Goal: Transaction & Acquisition: Download file/media

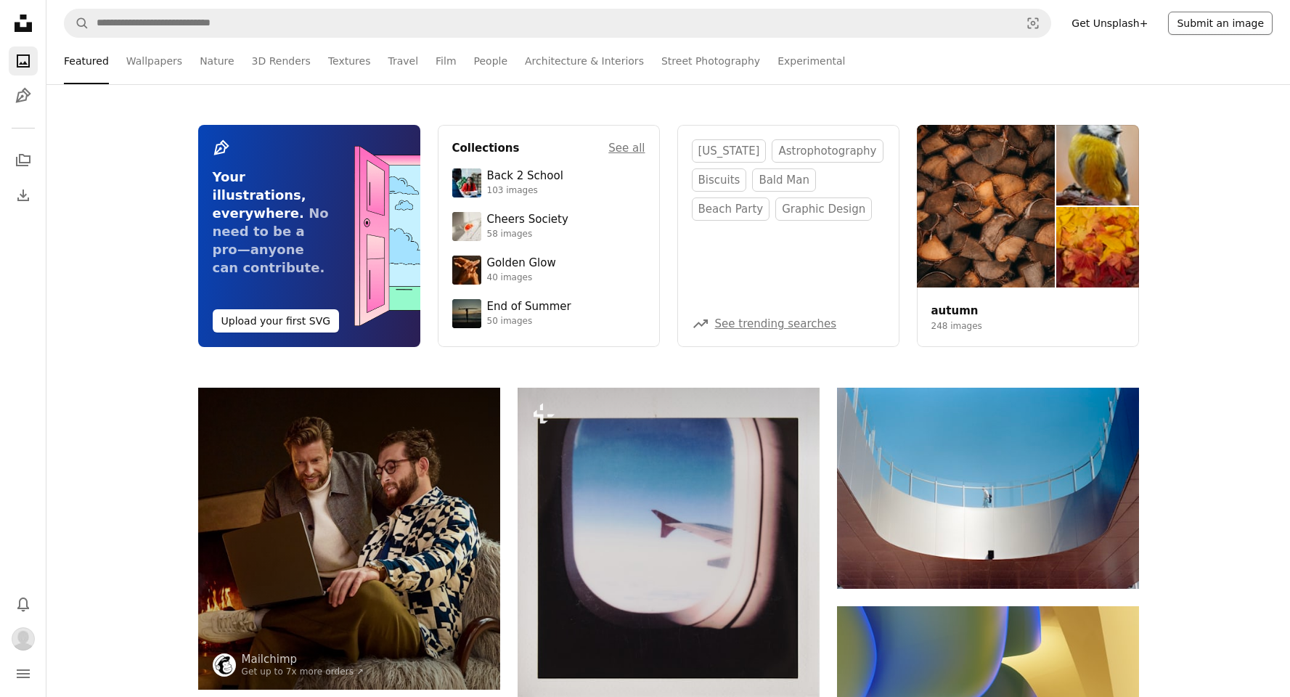
click at [1211, 25] on button "Submit an image" at bounding box center [1220, 23] width 105 height 23
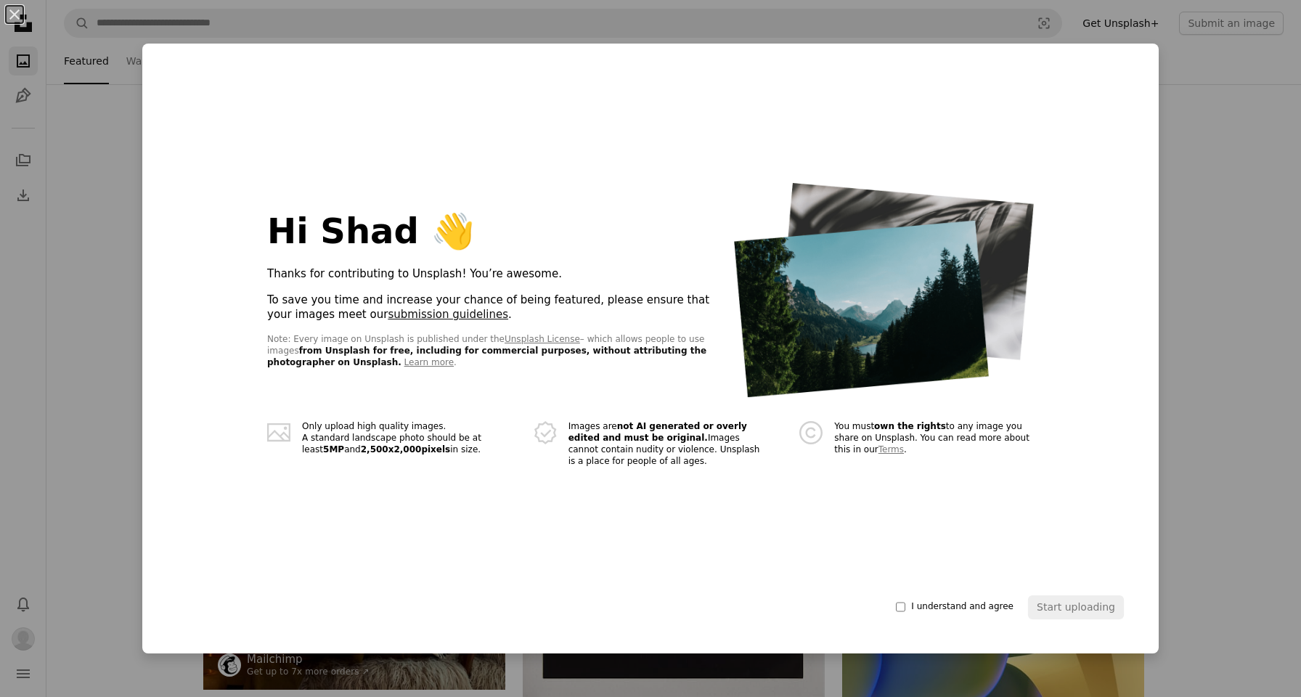
click at [388, 319] on link "submission guidelines" at bounding box center [448, 314] width 120 height 13
click at [977, 602] on span "I understand and agree" at bounding box center [962, 607] width 102 height 12
click at [1068, 603] on button "Start uploading" at bounding box center [1076, 606] width 96 height 23
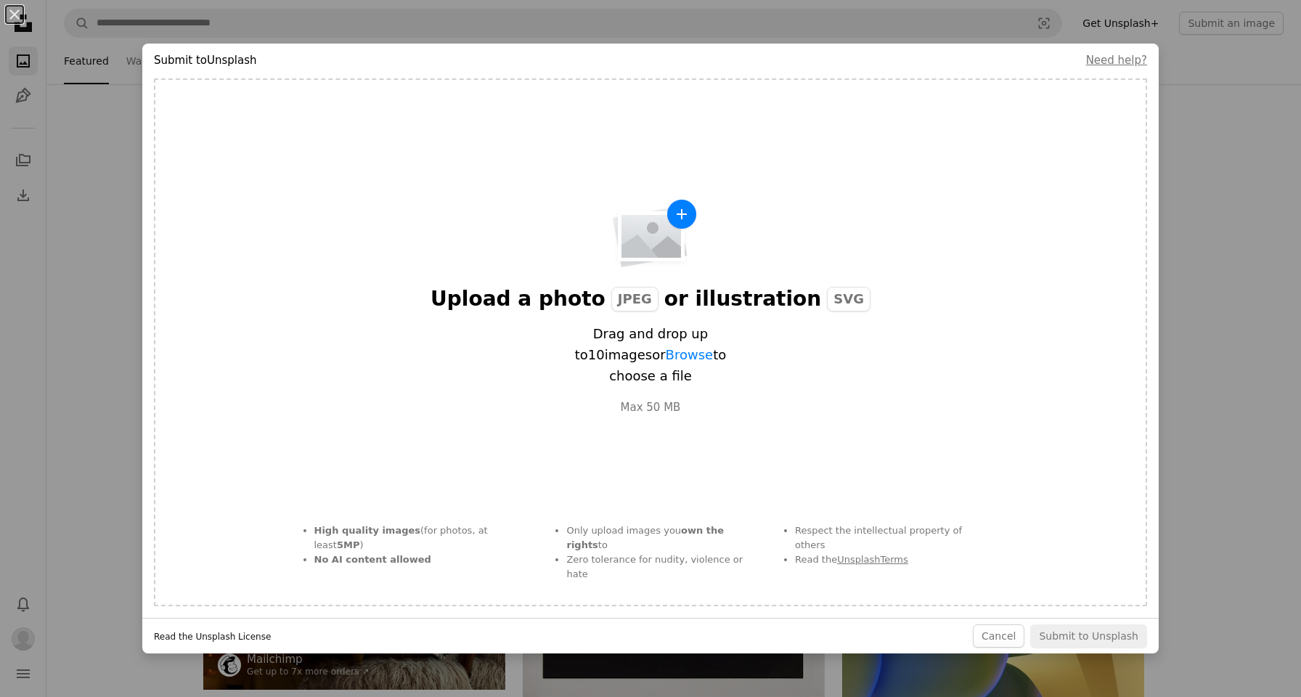
click at [196, 640] on link "Read the Unsplash License" at bounding box center [212, 637] width 117 height 12
click at [695, 312] on div "Upload a photo JPEG or illustration SVG" at bounding box center [650, 299] width 440 height 26
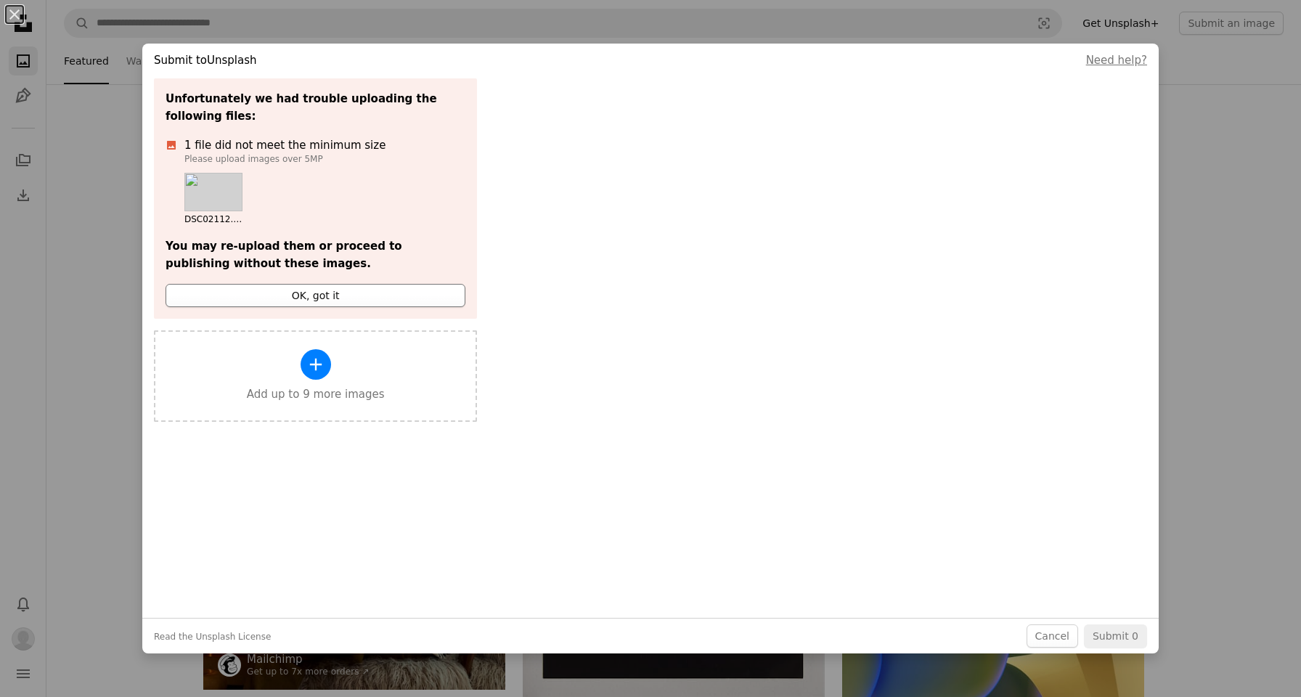
click at [356, 290] on button "OK, got it" at bounding box center [315, 295] width 300 height 23
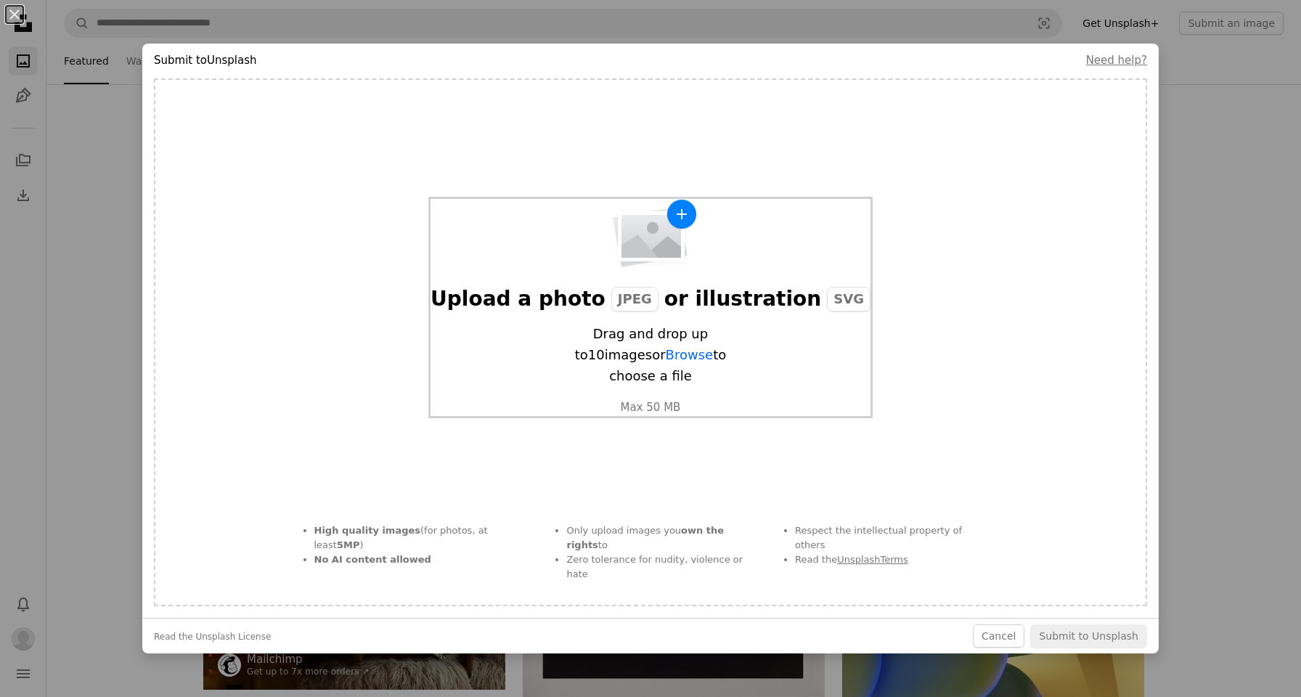
click at [608, 231] on img "button" at bounding box center [650, 234] width 94 height 70
click at [1007, 639] on button "Cancel" at bounding box center [999, 635] width 52 height 23
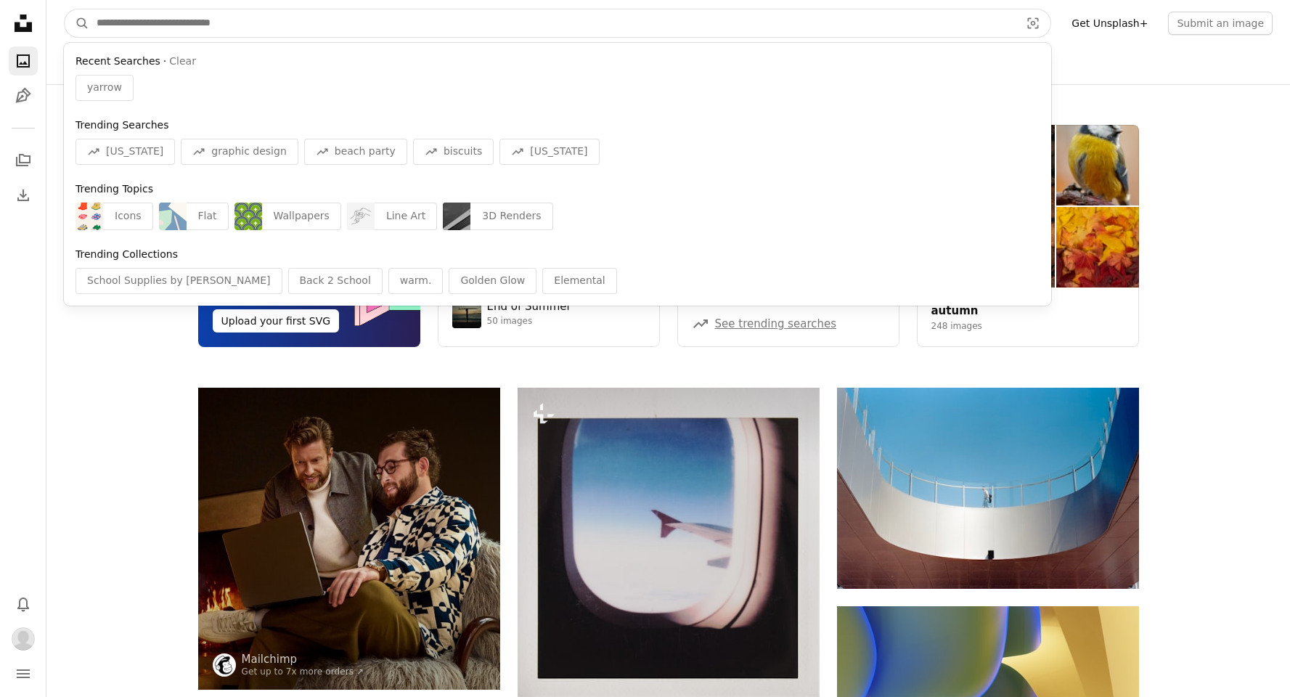
click at [909, 26] on input "Find visuals sitewide" at bounding box center [552, 23] width 926 height 28
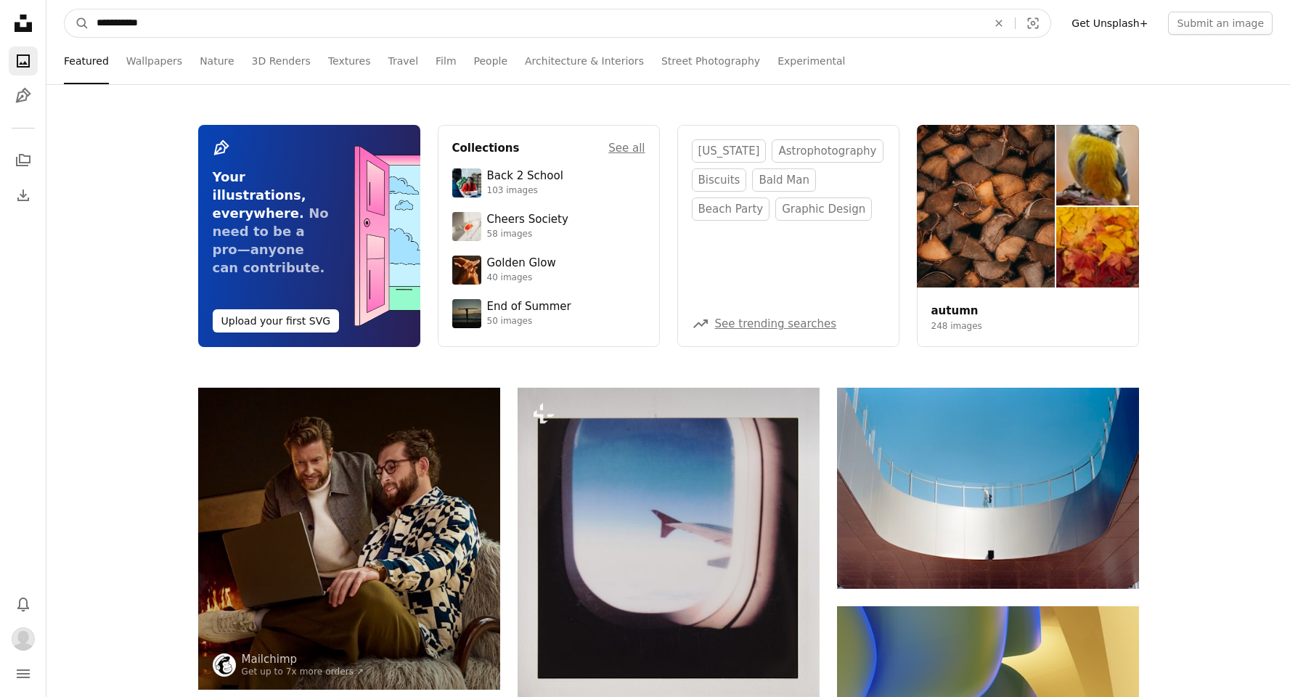
type input "**********"
click at [65, 9] on button "A magnifying glass" at bounding box center [77, 23] width 25 height 28
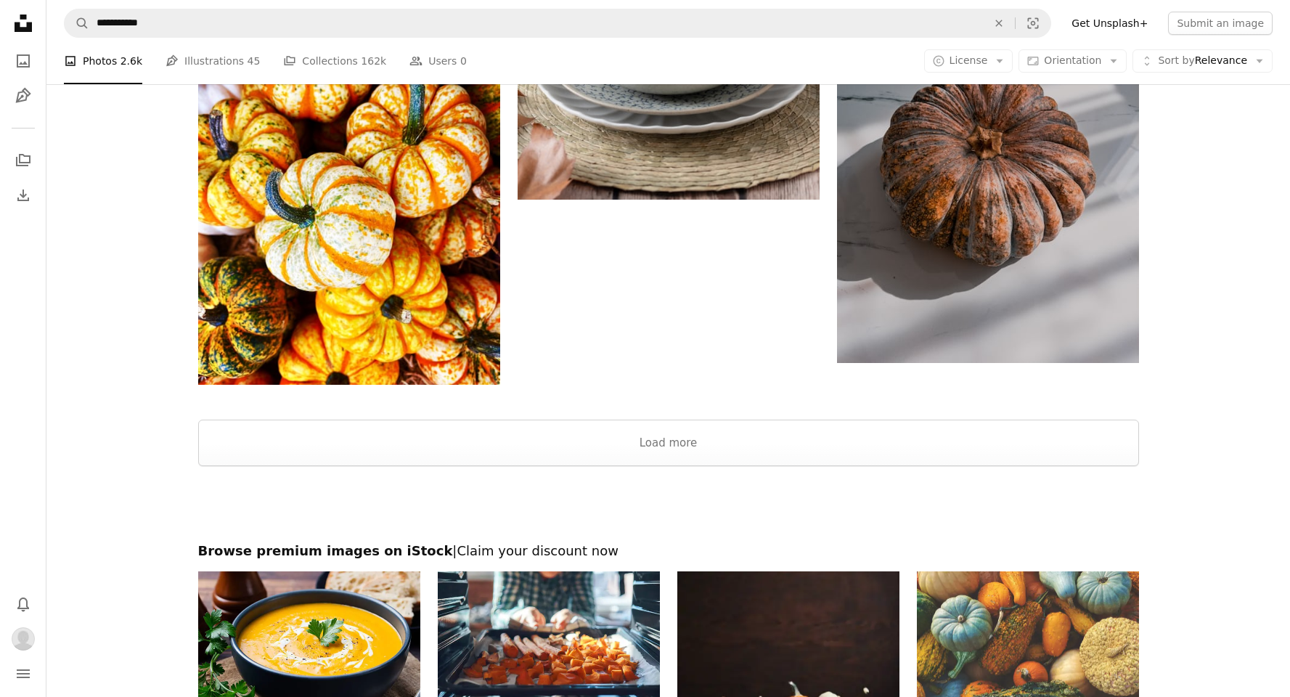
scroll to position [2490, 0]
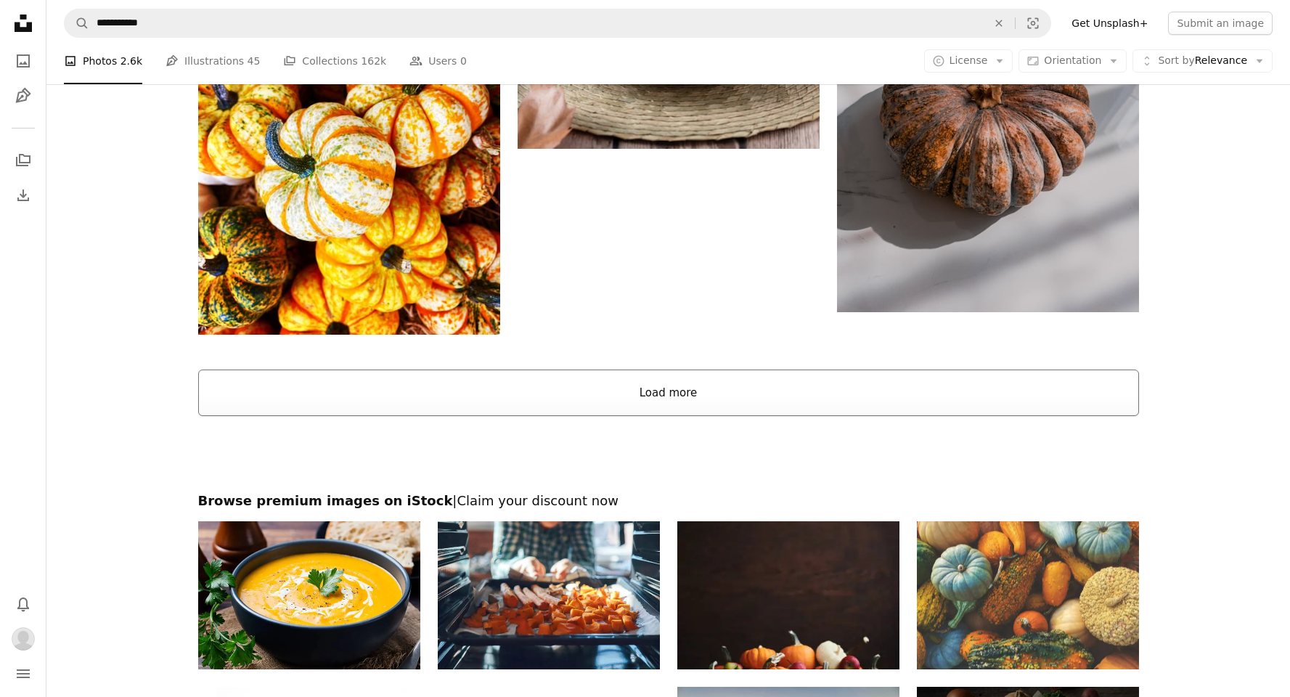
click at [999, 391] on button "Load more" at bounding box center [668, 392] width 941 height 46
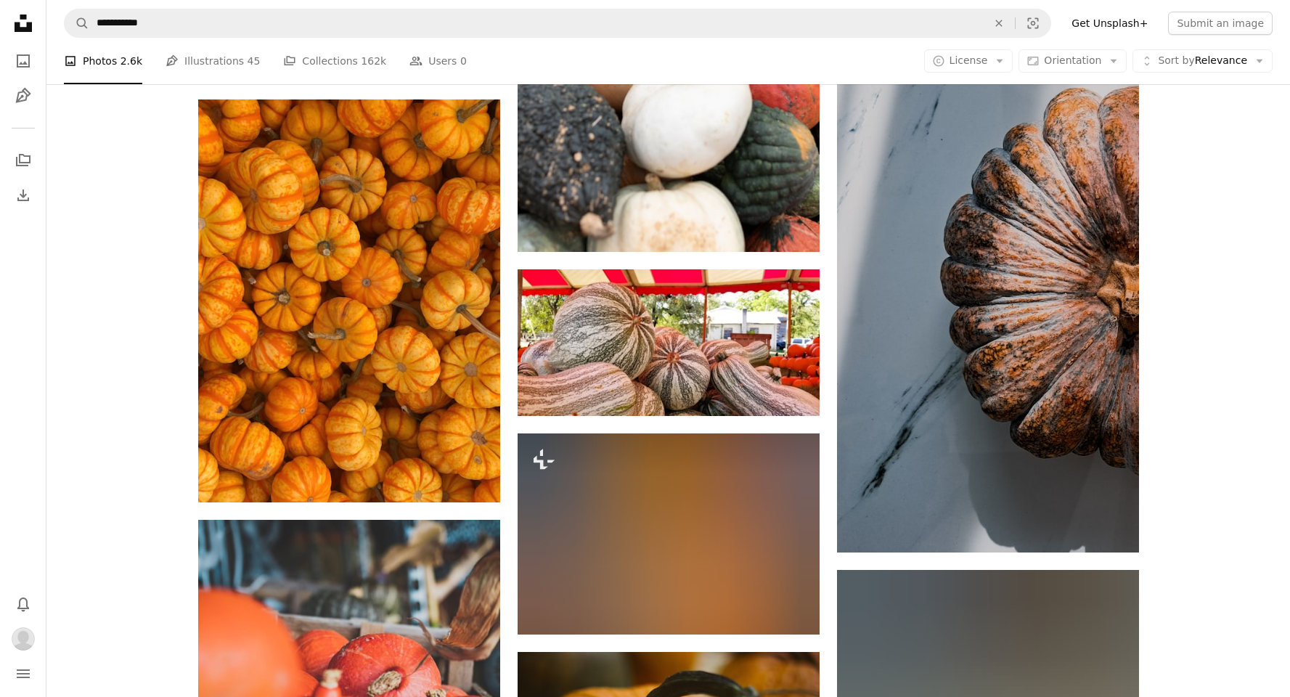
scroll to position [7328, 0]
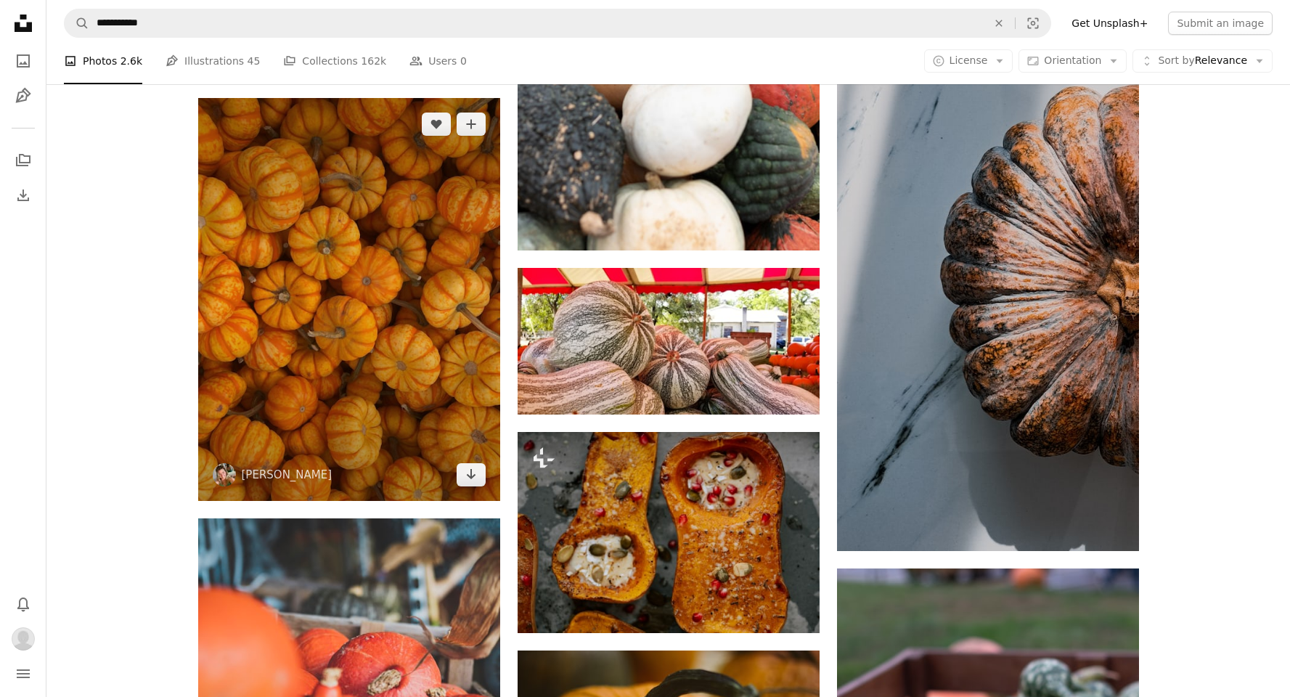
click at [367, 340] on img at bounding box center [349, 299] width 302 height 403
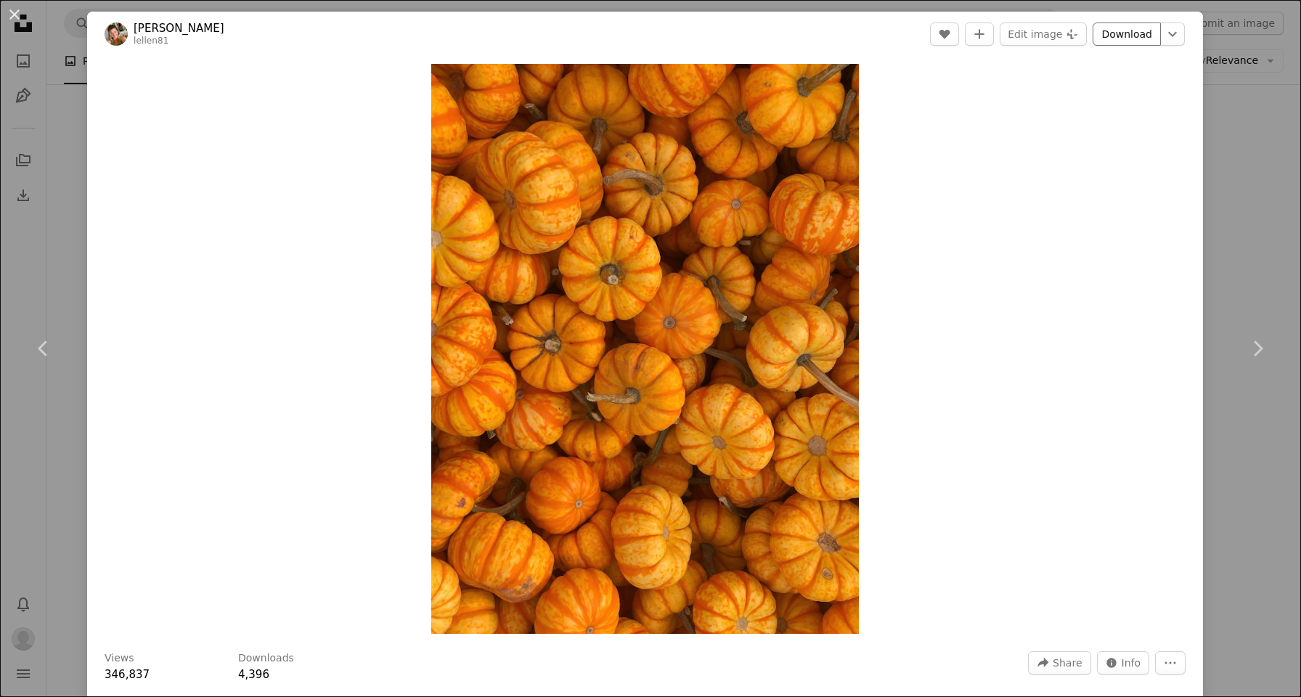
click at [1118, 36] on link "Download" at bounding box center [1126, 34] width 68 height 23
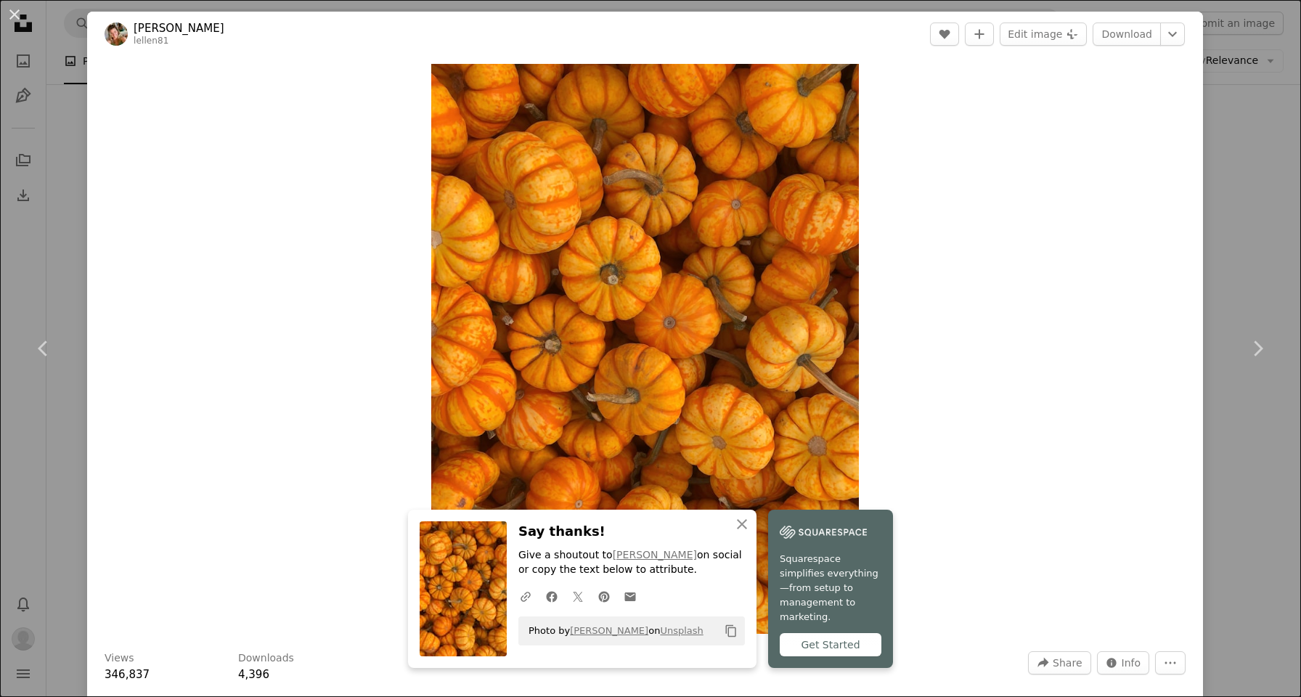
click at [1235, 60] on div "An X shape Chevron left Chevron right [PERSON_NAME] lellen81 A heart A plus sig…" at bounding box center [650, 348] width 1301 height 697
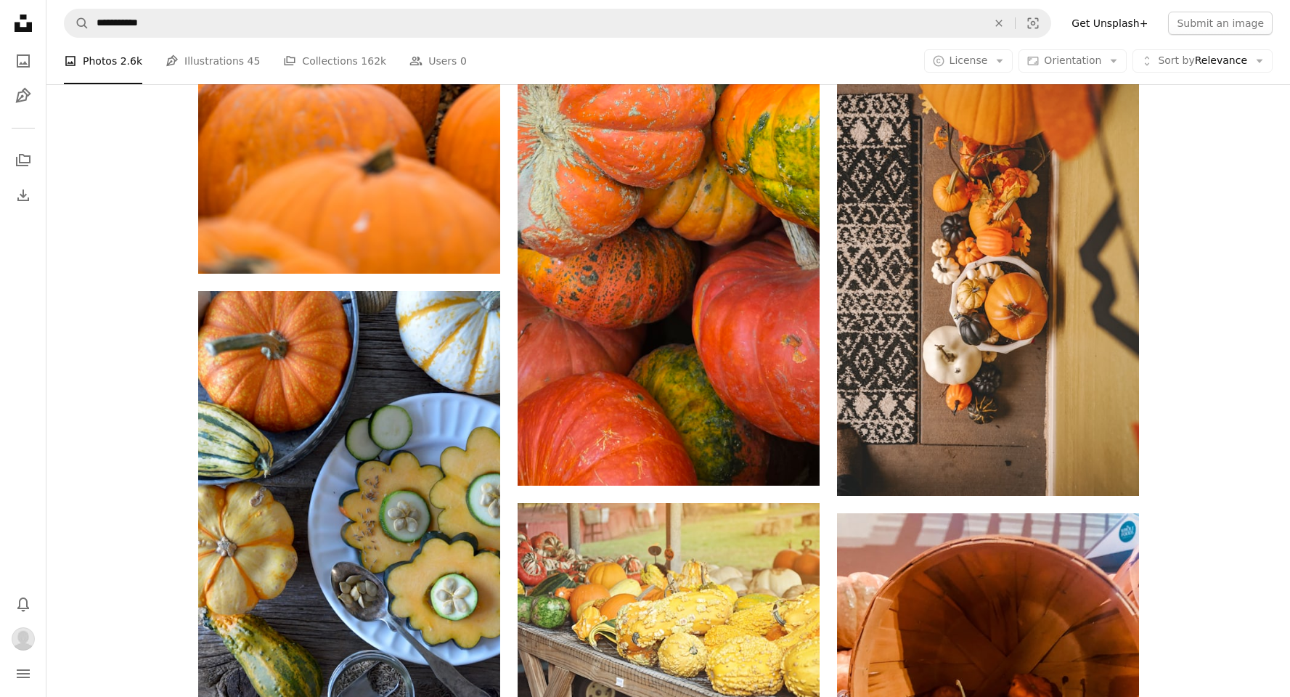
scroll to position [1481, 0]
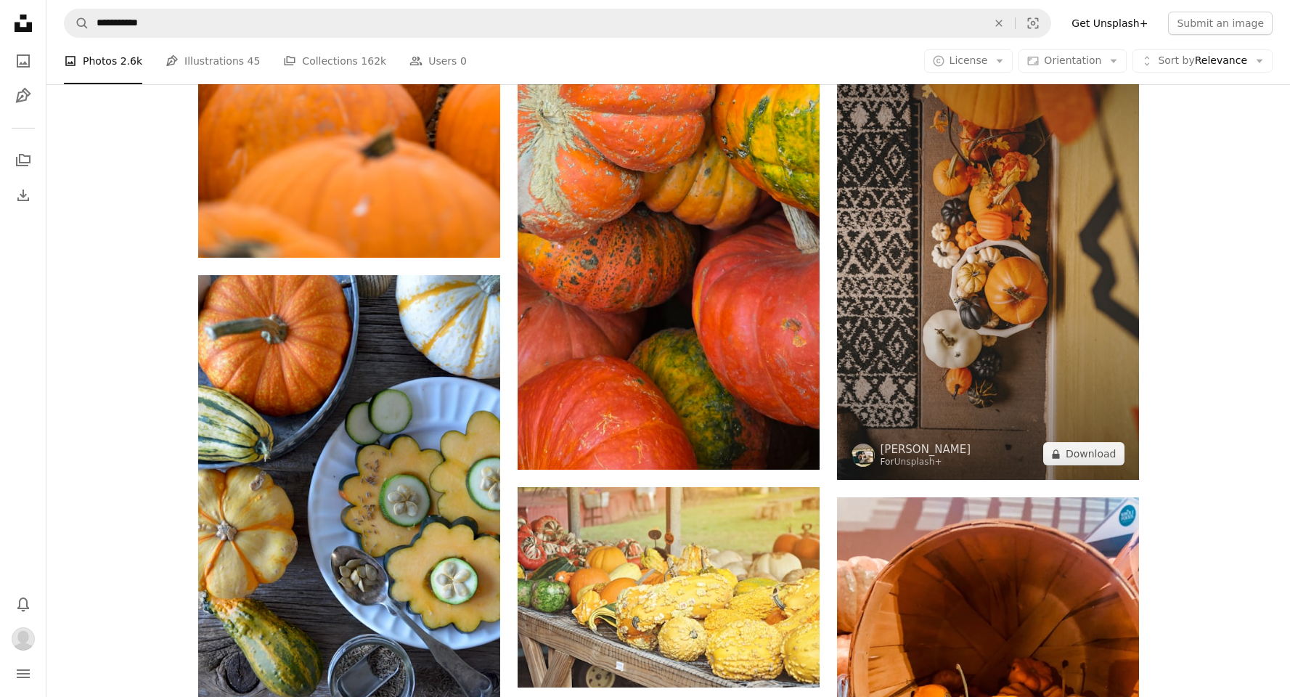
click at [981, 348] on img at bounding box center [988, 253] width 302 height 453
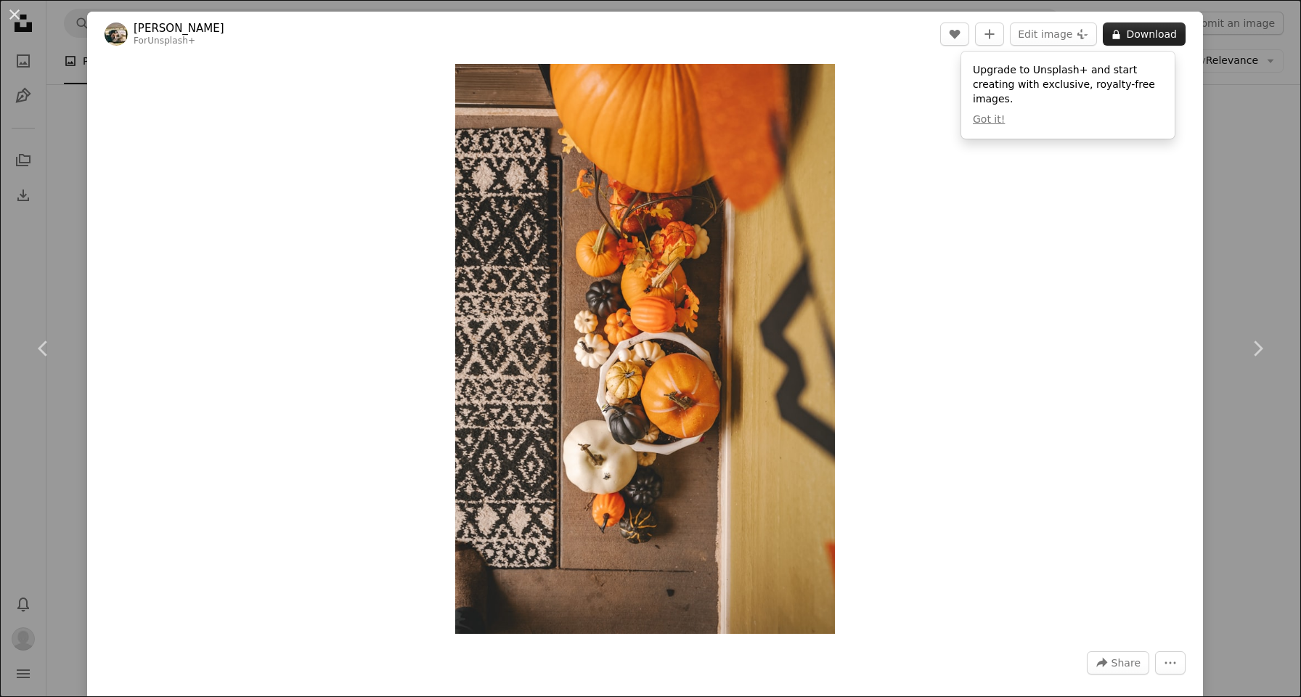
click at [1128, 44] on button "A lock Download" at bounding box center [1144, 34] width 83 height 23
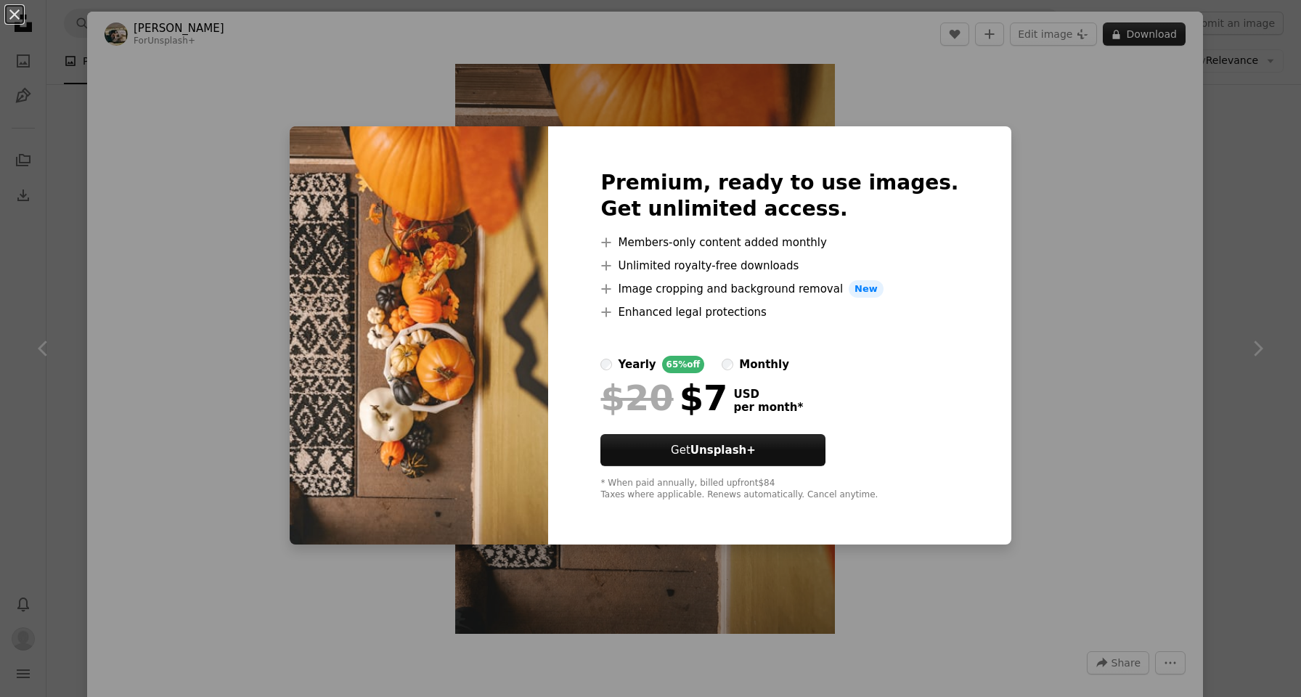
click at [1129, 32] on div "An X shape Premium, ready to use images. Get unlimited access. A plus sign Memb…" at bounding box center [650, 348] width 1301 height 697
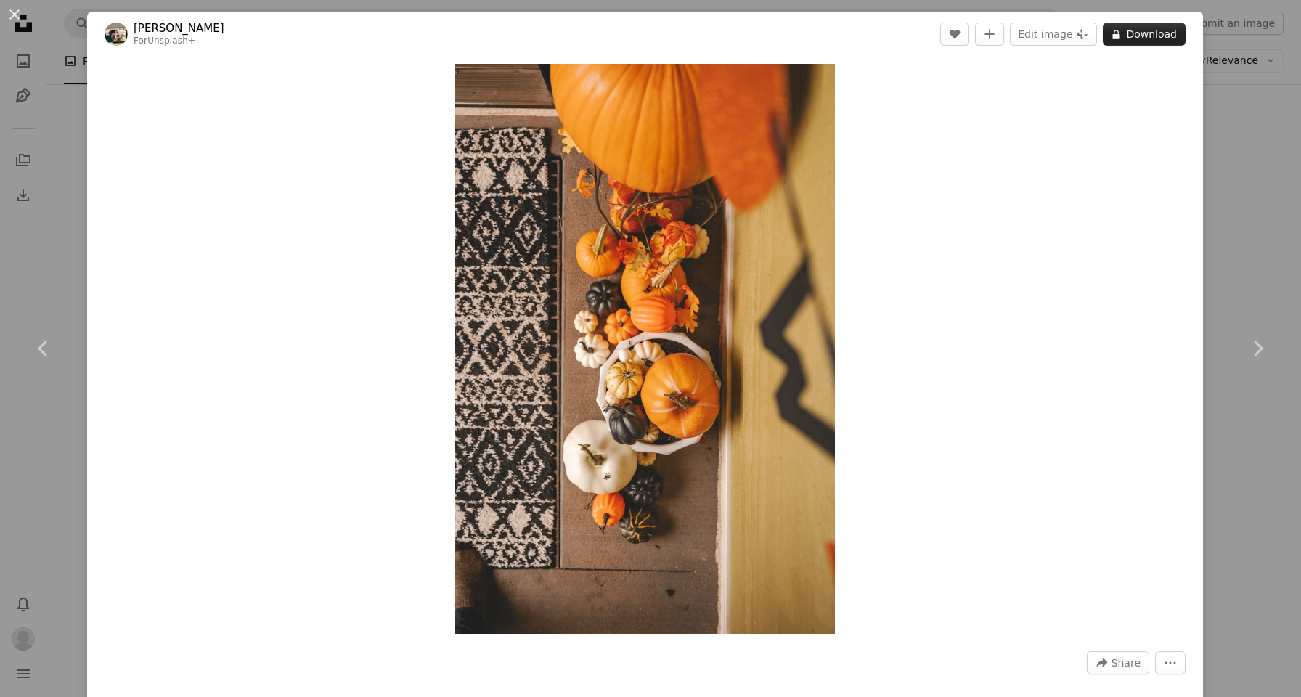
click at [1129, 32] on button "A lock Download" at bounding box center [1144, 34] width 83 height 23
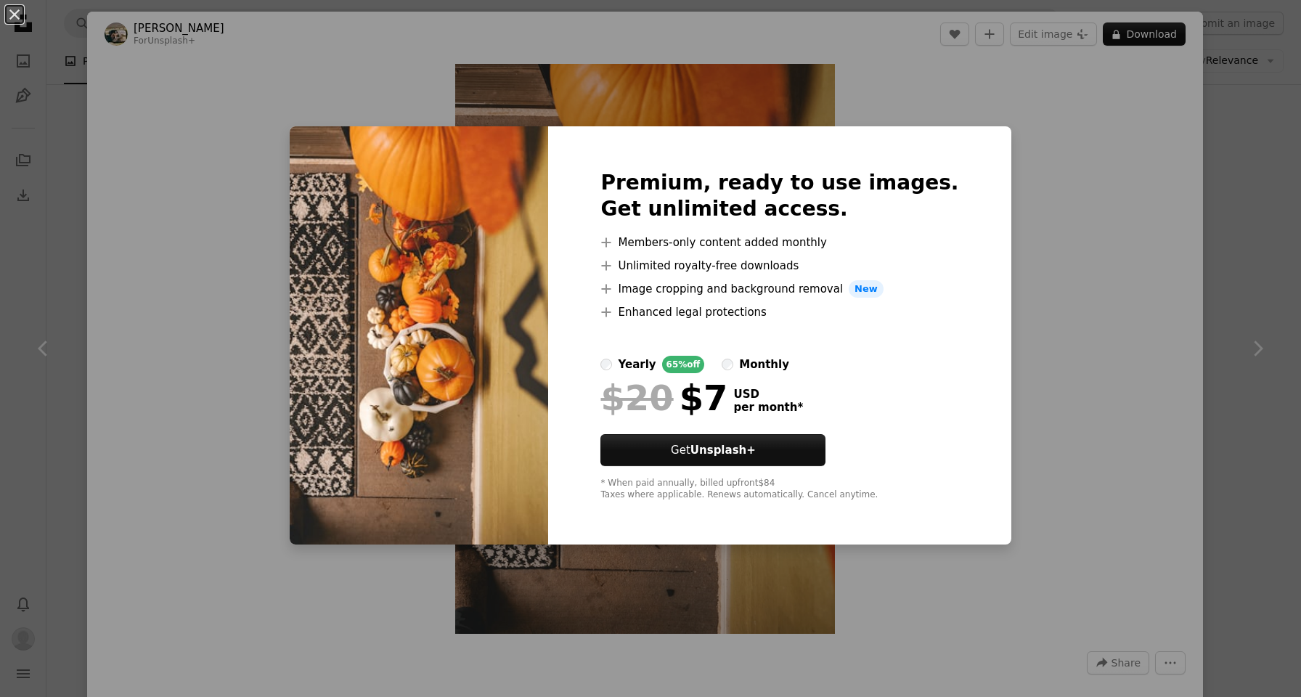
click at [1044, 147] on div "An X shape Premium, ready to use images. Get unlimited access. A plus sign Memb…" at bounding box center [650, 348] width 1301 height 697
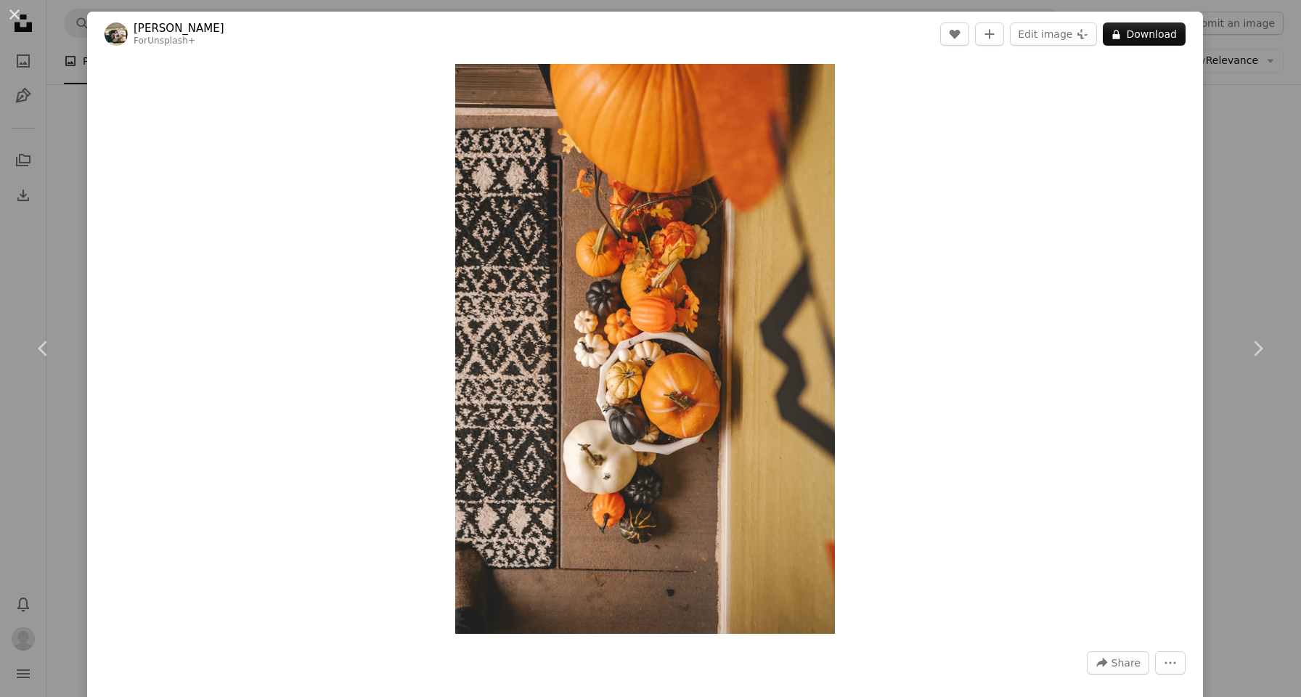
click at [1198, 60] on div "An X shape Chevron left Chevron right Hans For Unsplash+ A heart A plus sign Ed…" at bounding box center [650, 348] width 1301 height 697
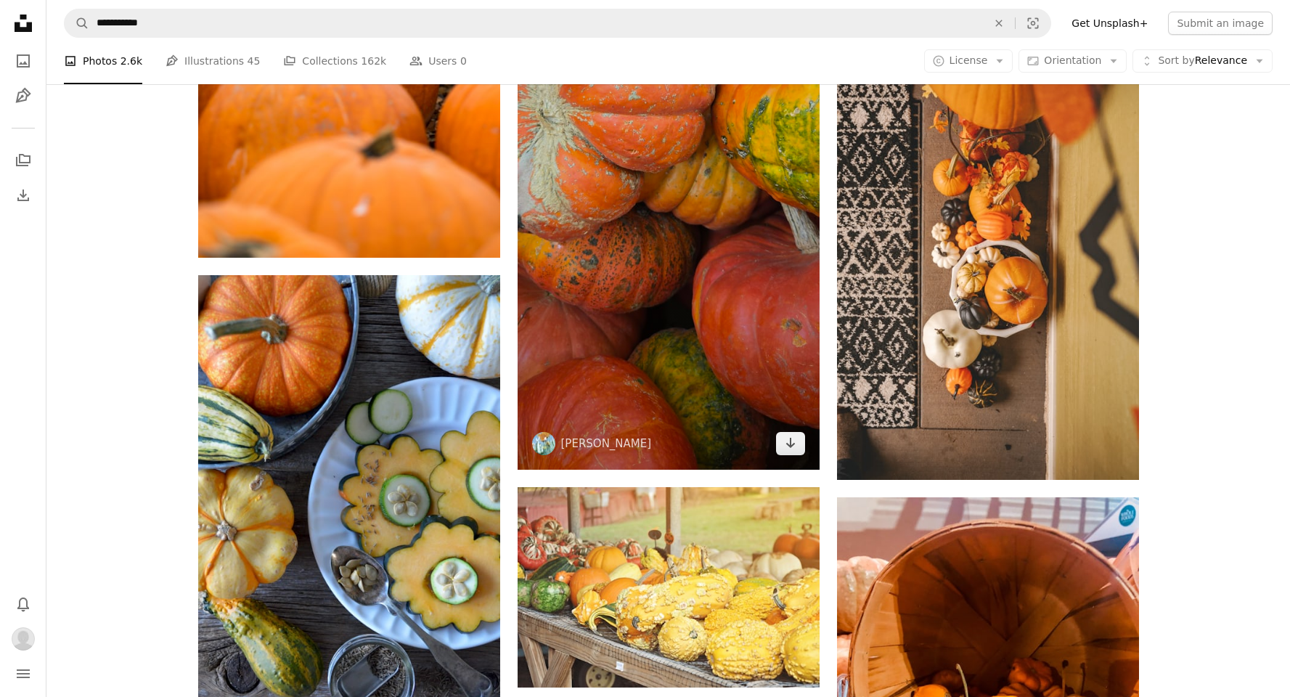
click at [743, 262] on img at bounding box center [669, 142] width 302 height 653
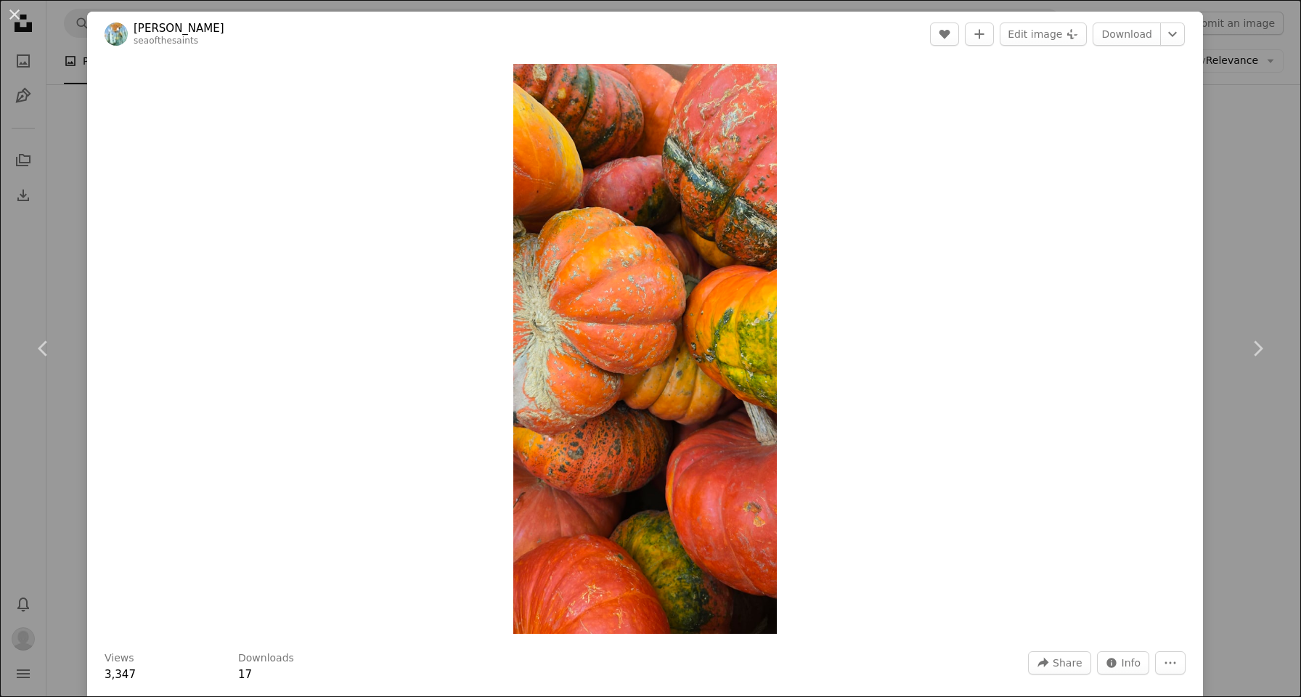
click at [1258, 75] on div "An X shape Chevron left Chevron right [PERSON_NAME] seaofthesaints A heart A pl…" at bounding box center [650, 348] width 1301 height 697
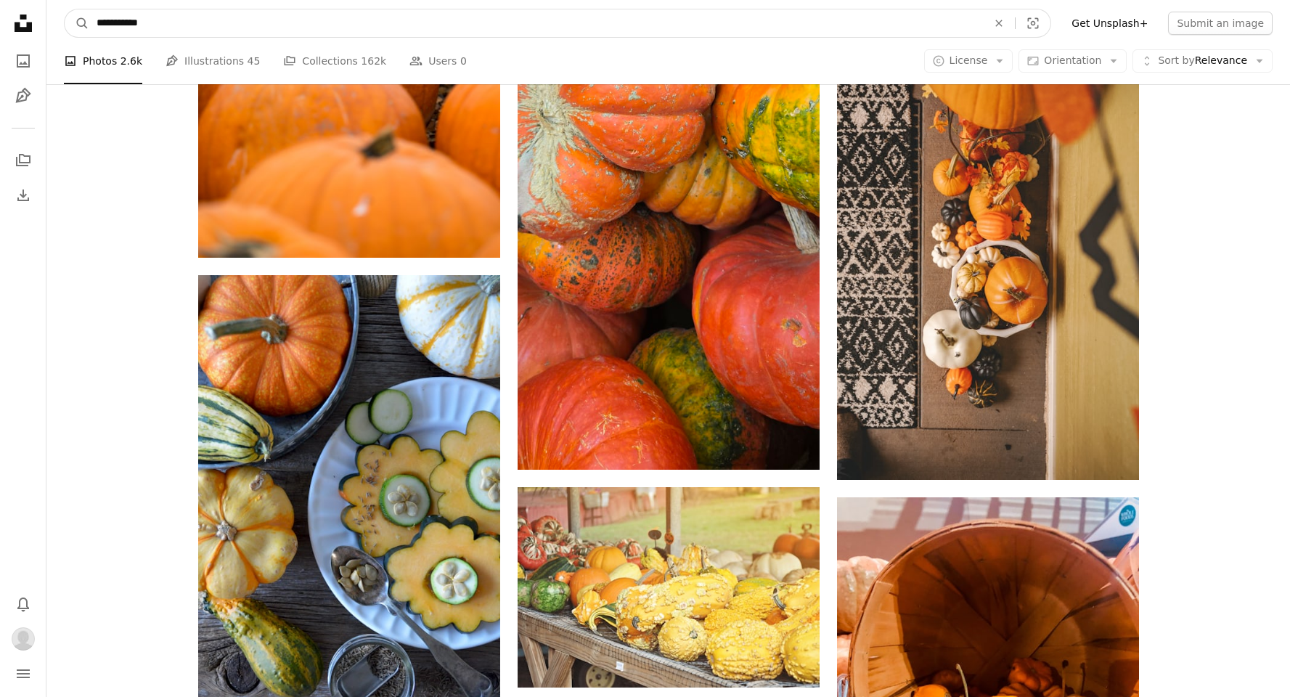
click at [788, 23] on input "**********" at bounding box center [535, 23] width 893 height 28
drag, startPoint x: 111, startPoint y: 24, endPoint x: 84, endPoint y: 24, distance: 26.9
click at [84, 24] on form "**********" at bounding box center [557, 23] width 987 height 29
type input "**********"
click at [65, 9] on button "A magnifying glass" at bounding box center [77, 23] width 25 height 28
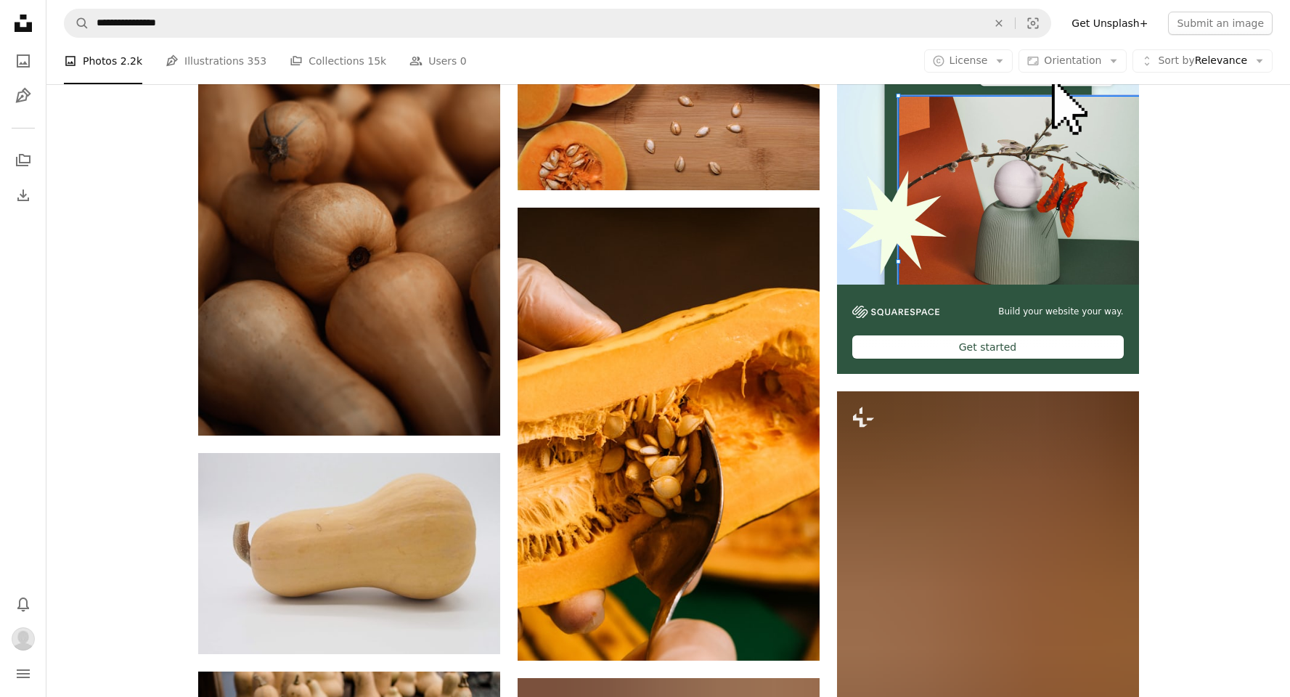
scroll to position [393, 0]
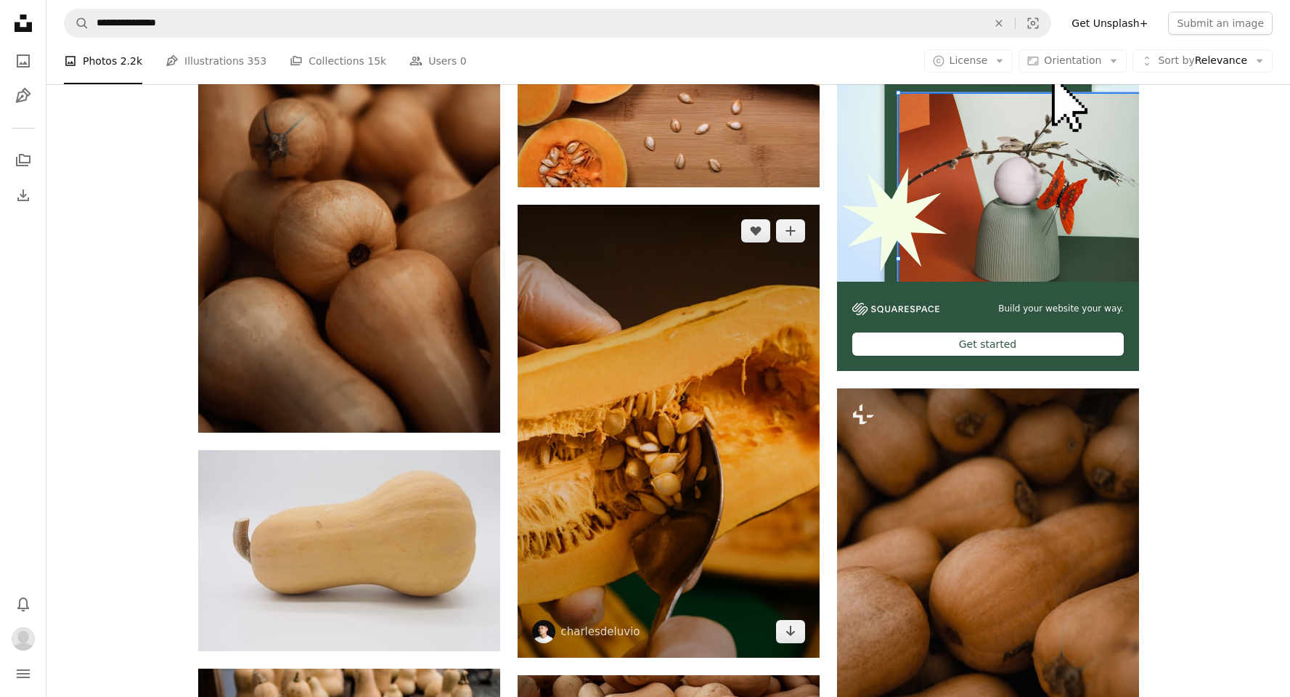
click at [640, 459] on img at bounding box center [669, 431] width 302 height 453
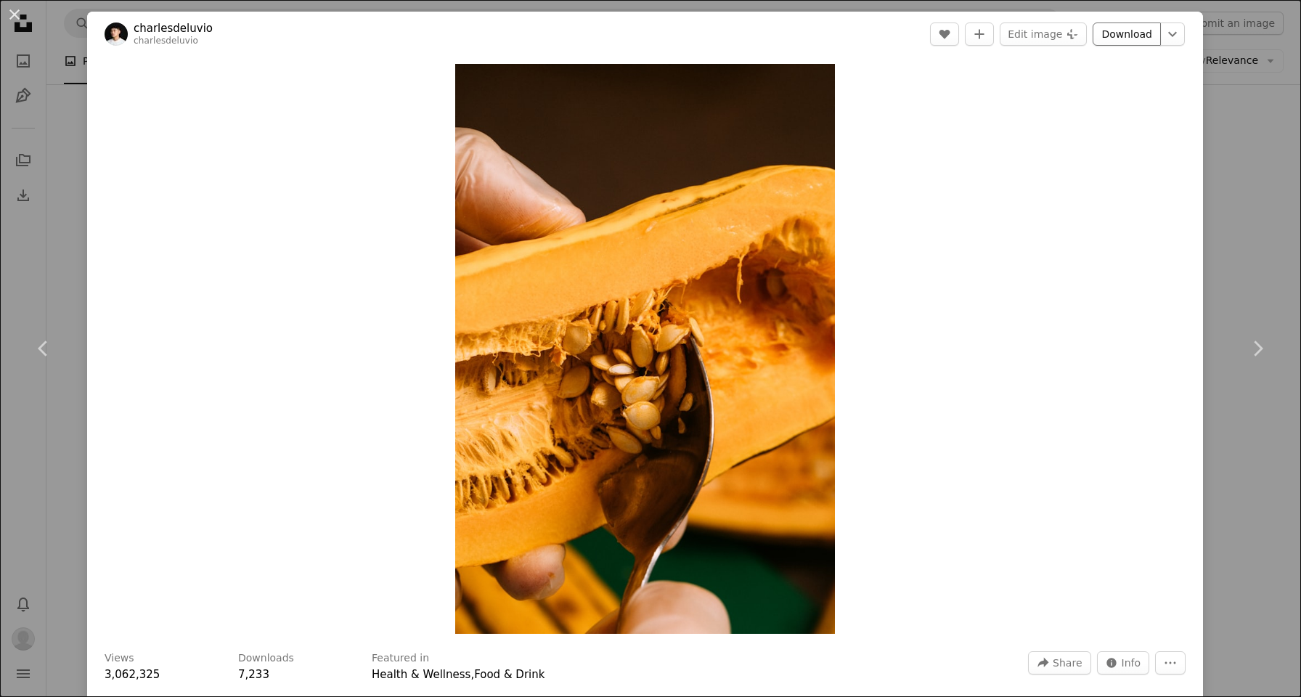
click at [1113, 25] on link "Download" at bounding box center [1126, 34] width 68 height 23
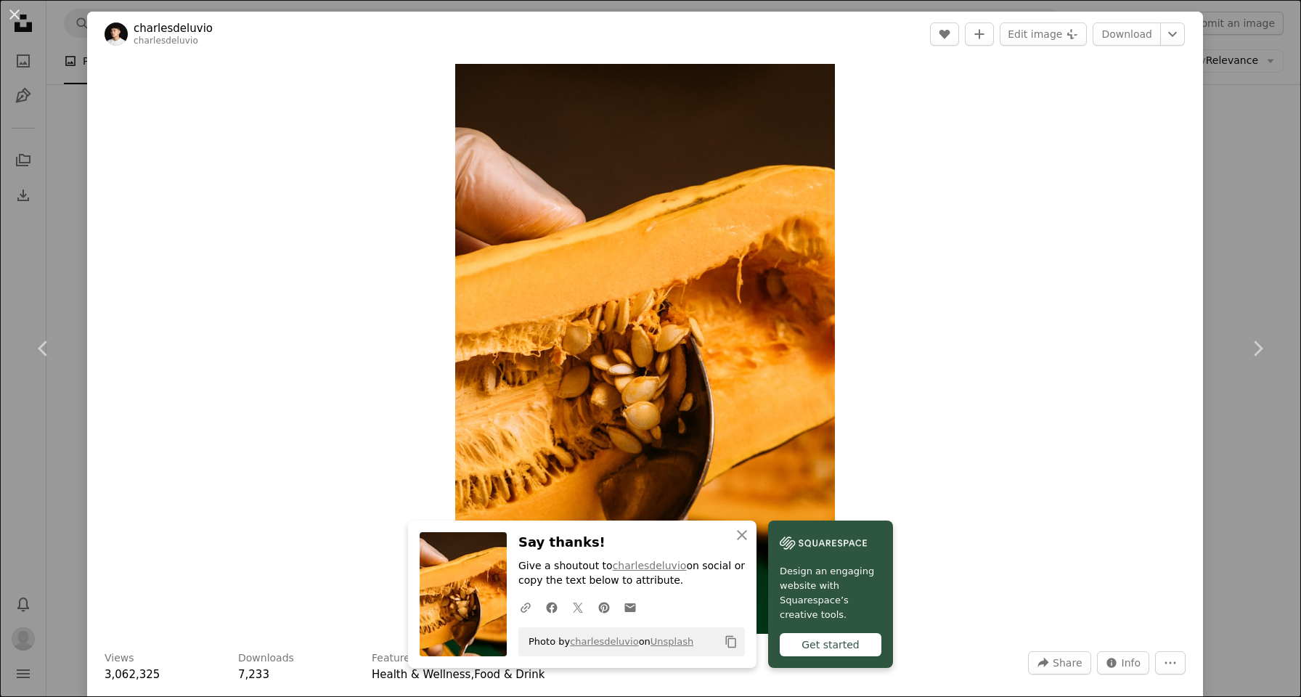
click at [1277, 60] on div "An X shape Chevron left Chevron right charlesdeluvio charlesdeluvio A heart A p…" at bounding box center [650, 348] width 1301 height 697
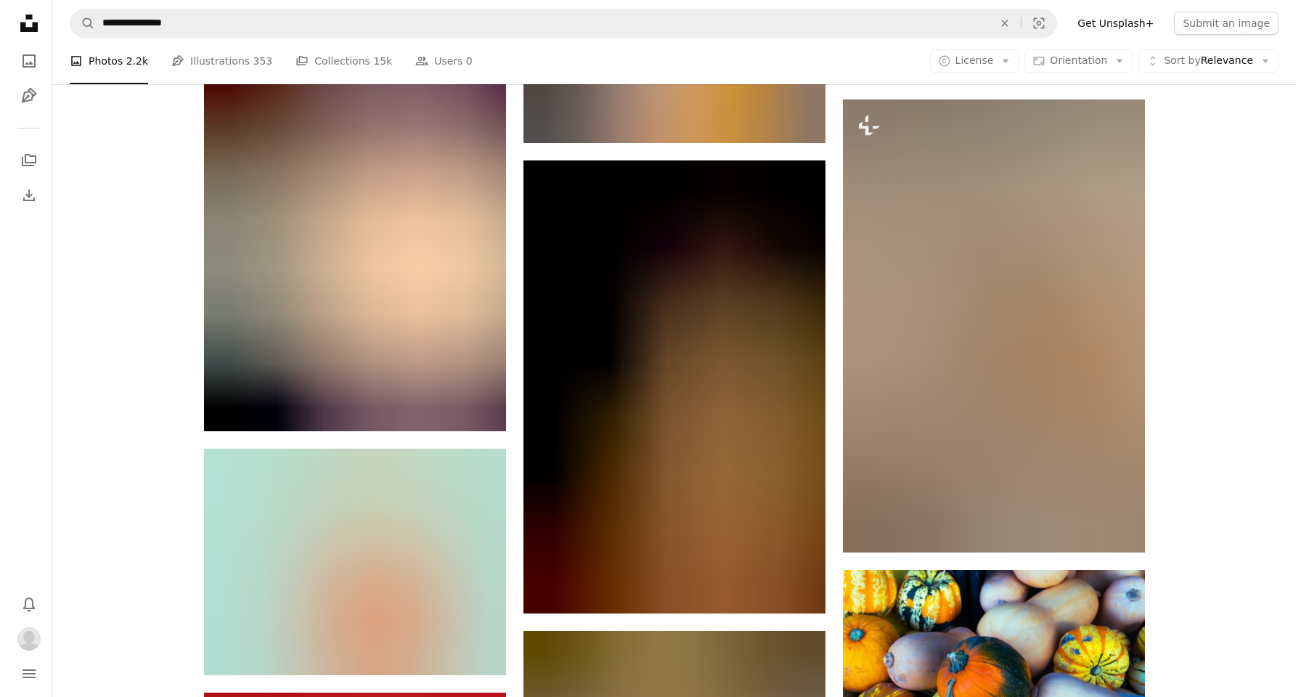
scroll to position [1675, 0]
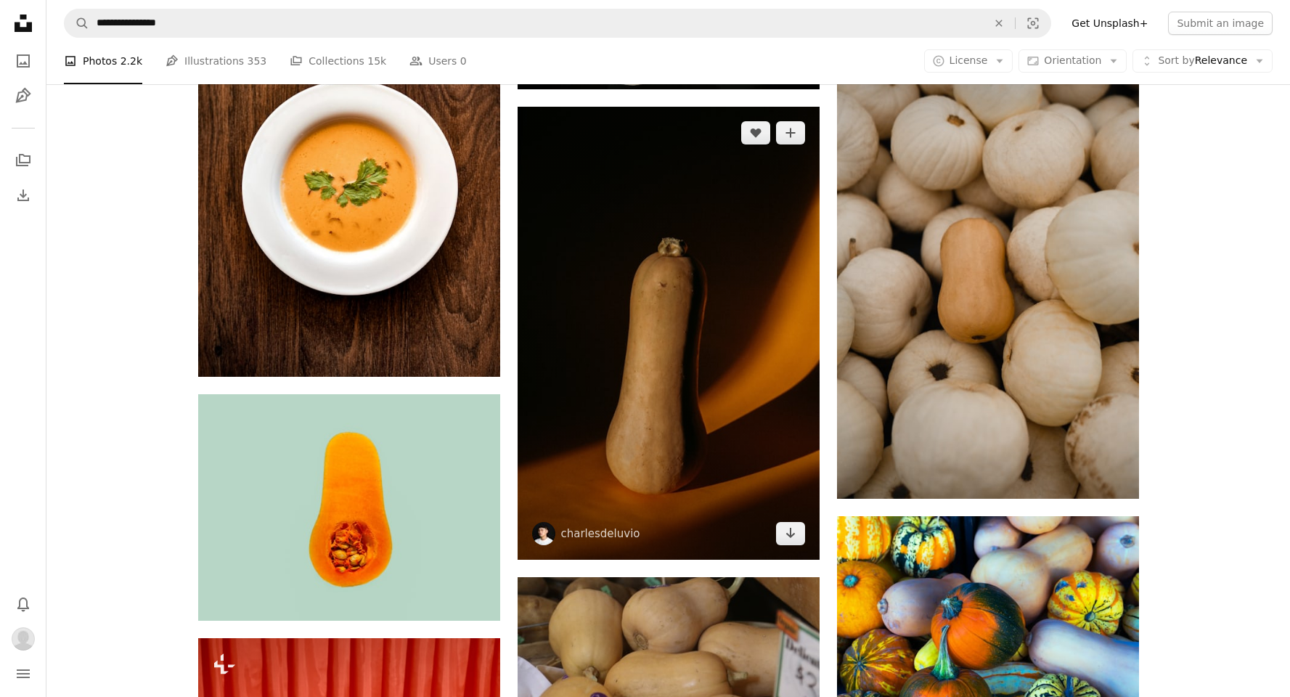
click at [635, 398] on img at bounding box center [669, 333] width 302 height 453
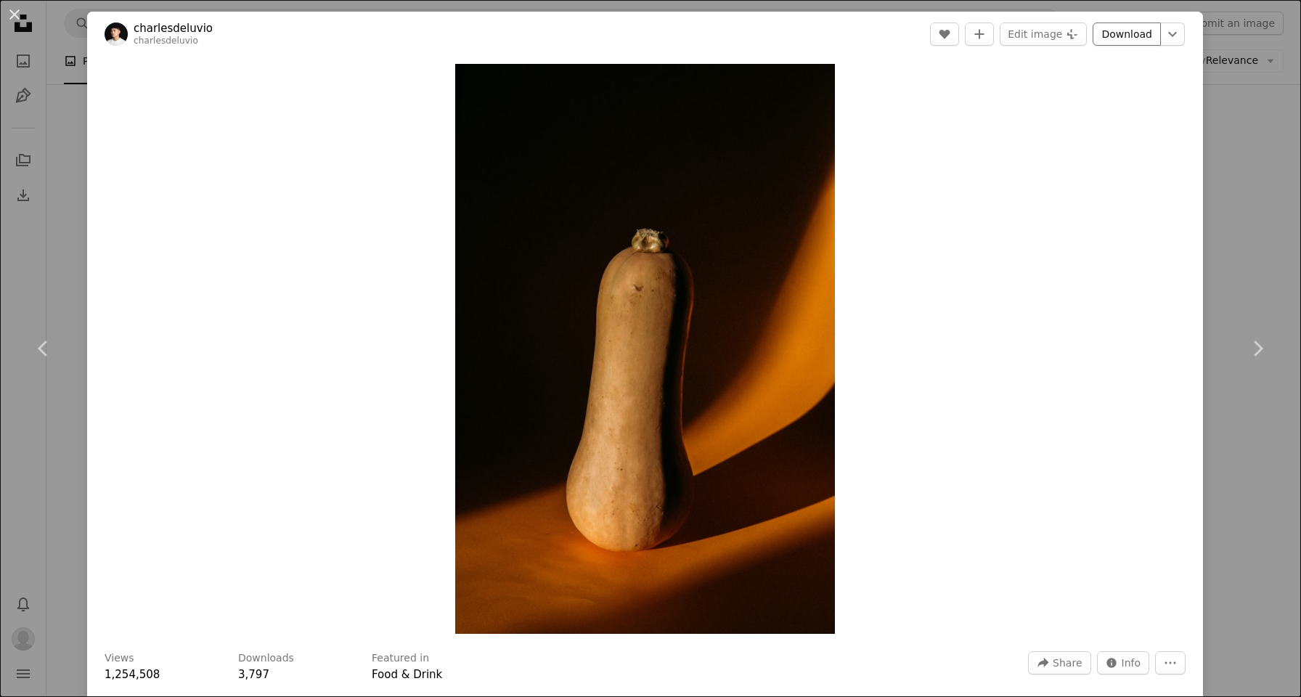
click at [1101, 28] on link "Download" at bounding box center [1126, 34] width 68 height 23
